Goal: Use online tool/utility: Use online tool/utility

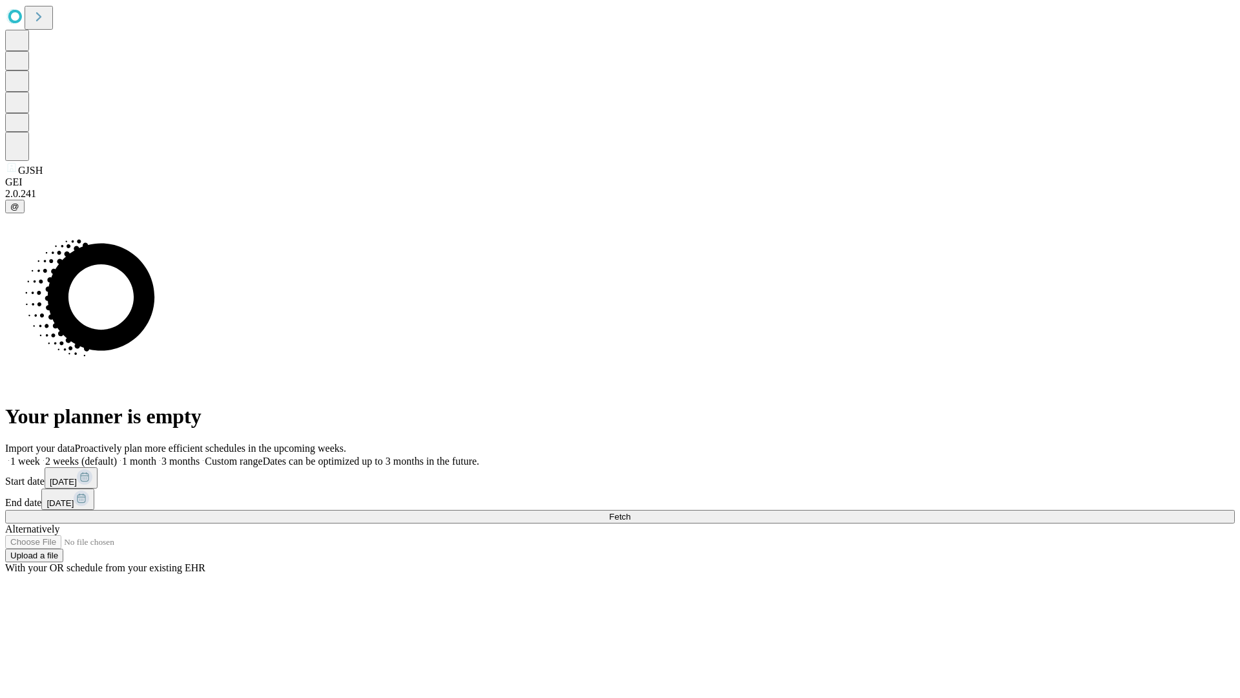
click at [630, 512] on span "Fetch" at bounding box center [619, 517] width 21 height 10
